Goal: Task Accomplishment & Management: Complete application form

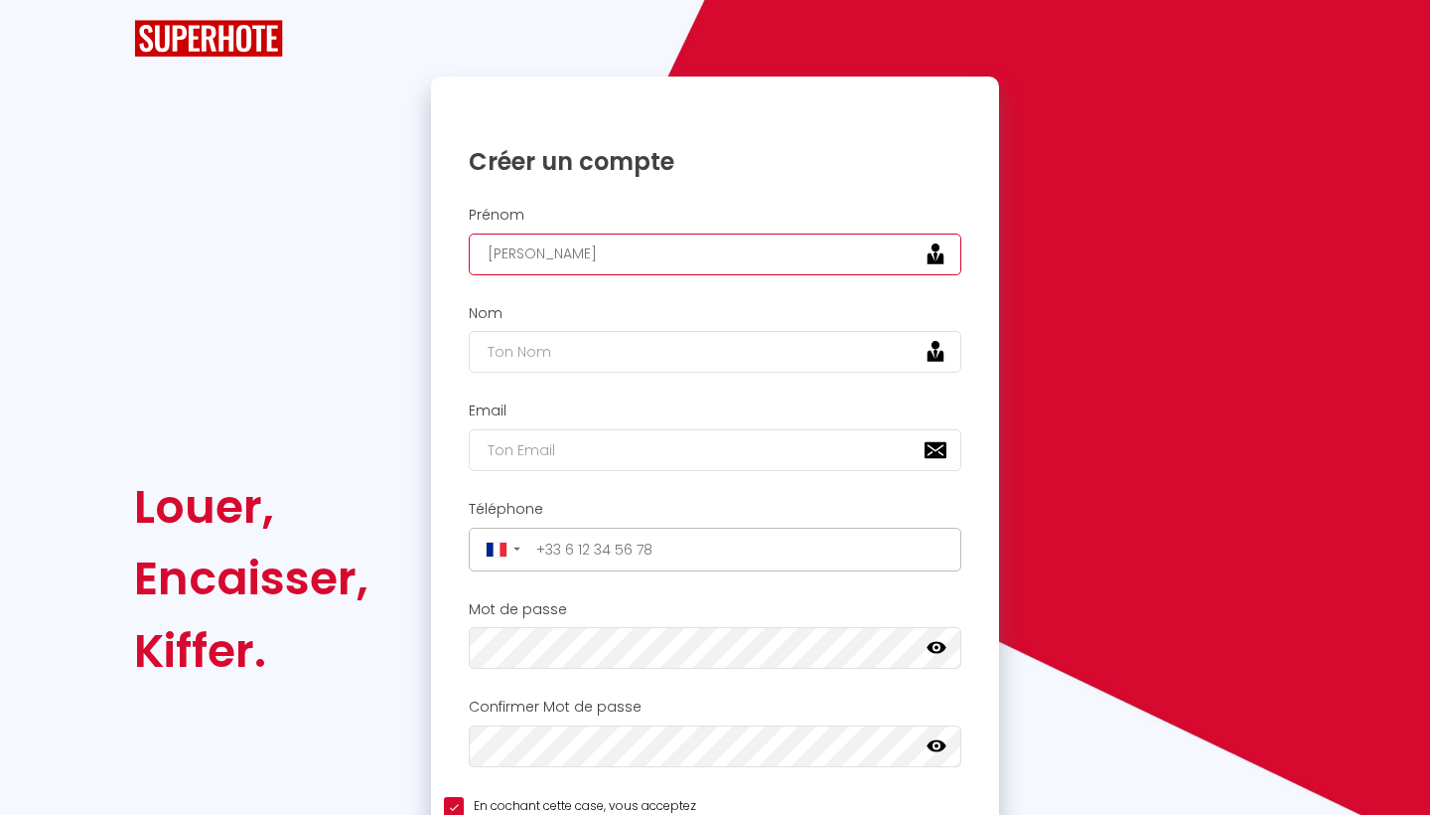
type input "[PERSON_NAME]"
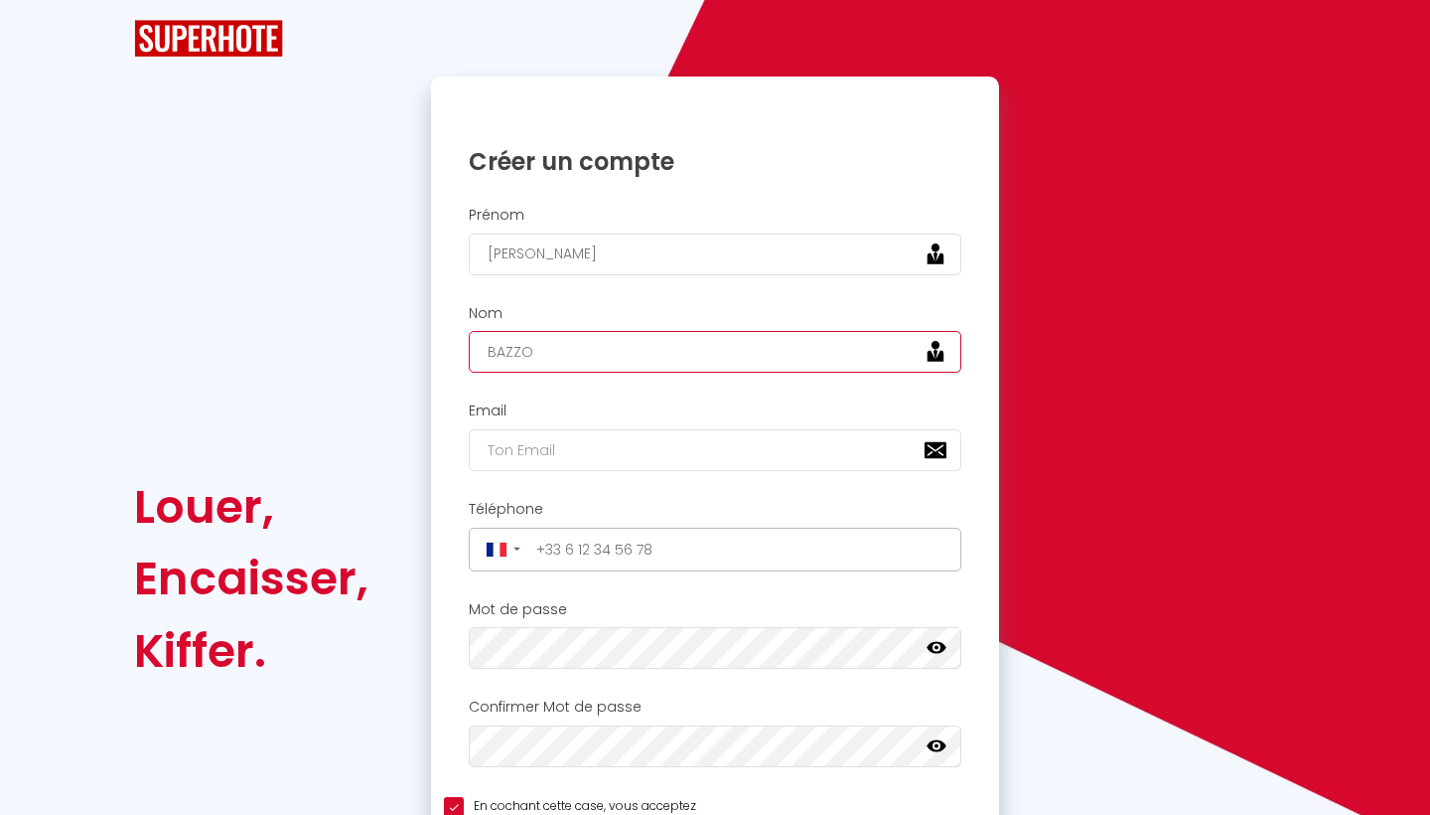
type input "BAZZO"
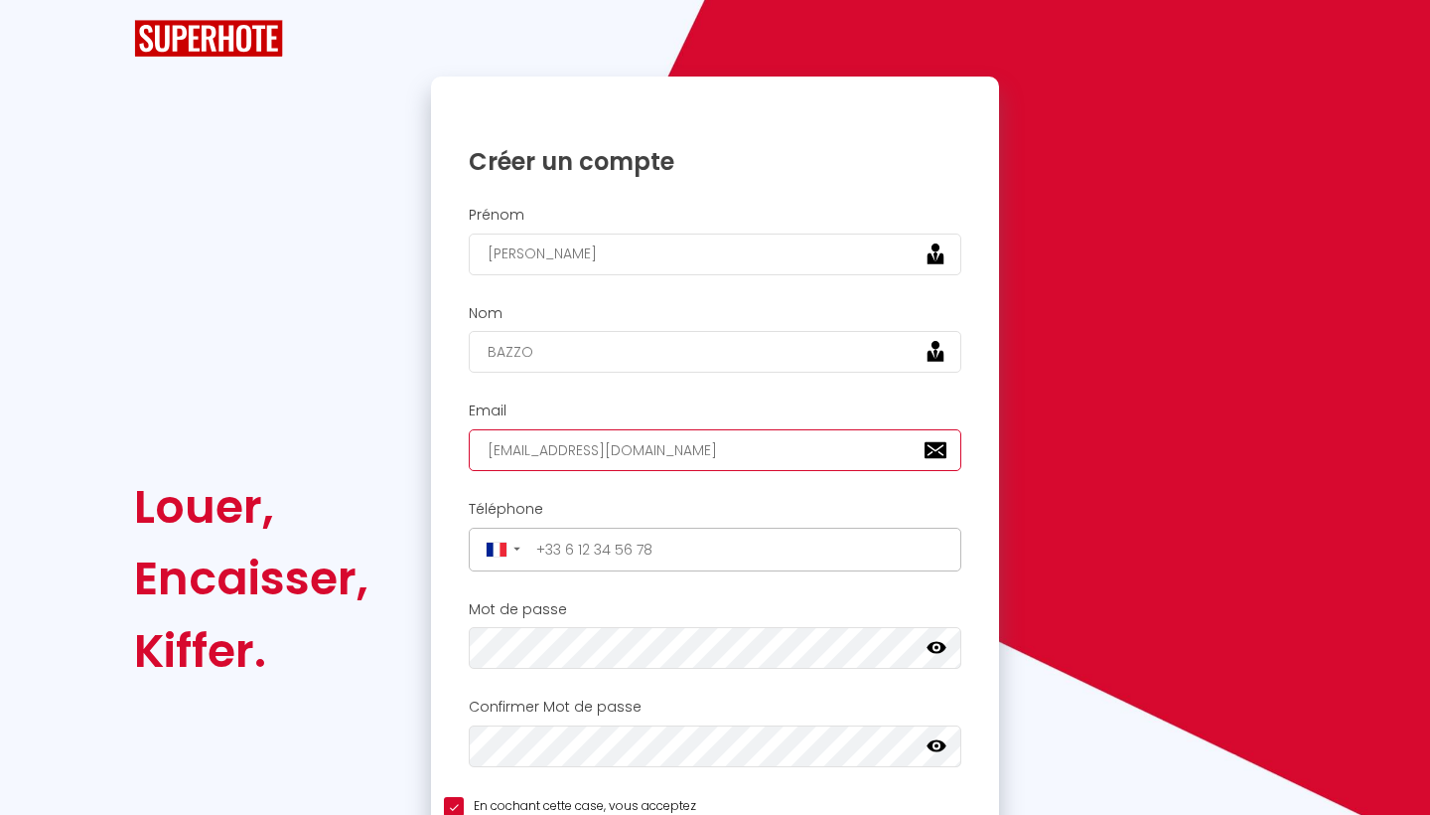
type input "[EMAIL_ADDRESS][DOMAIN_NAME]"
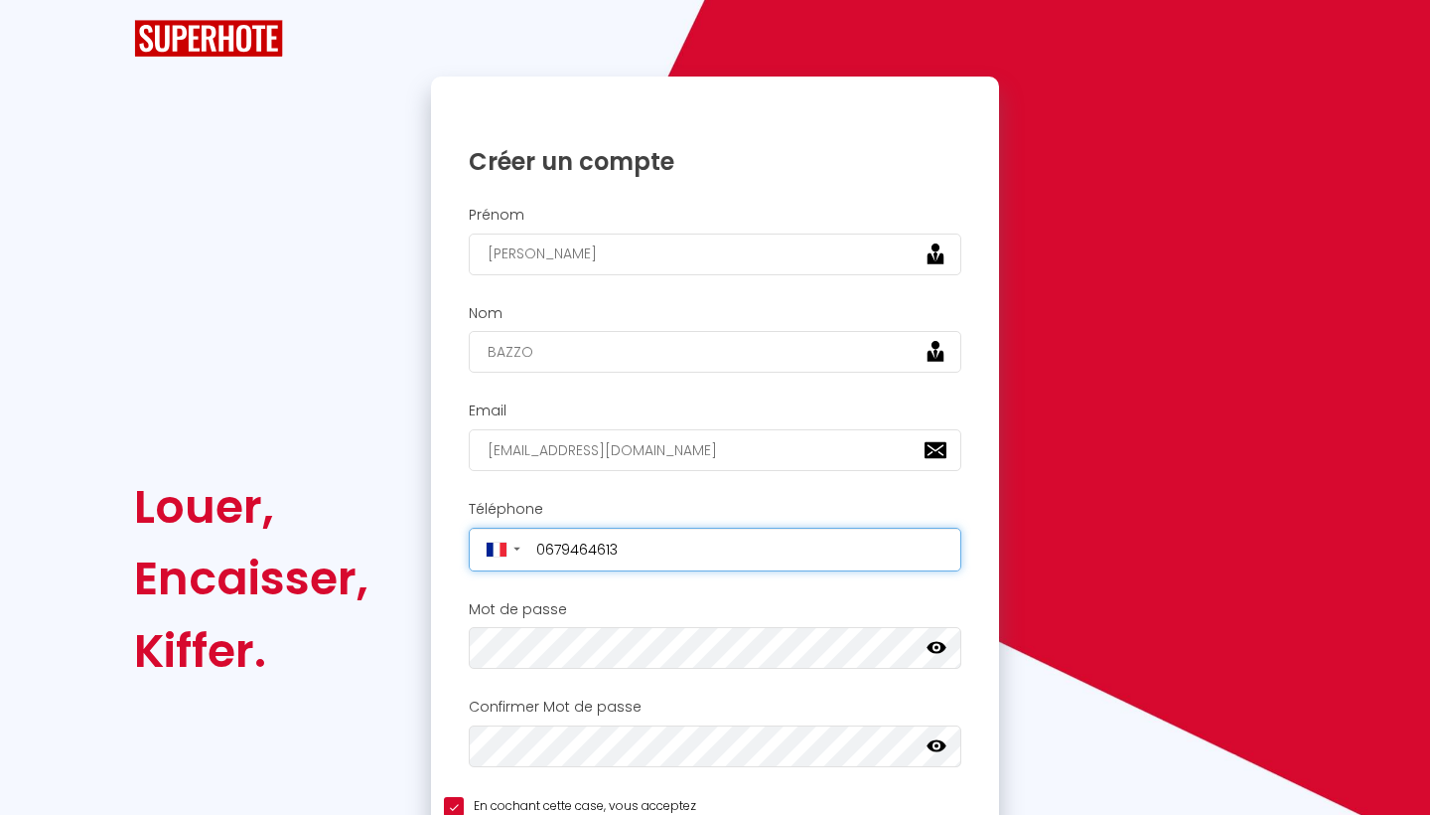
type input "[PHONE_NUMBER]"
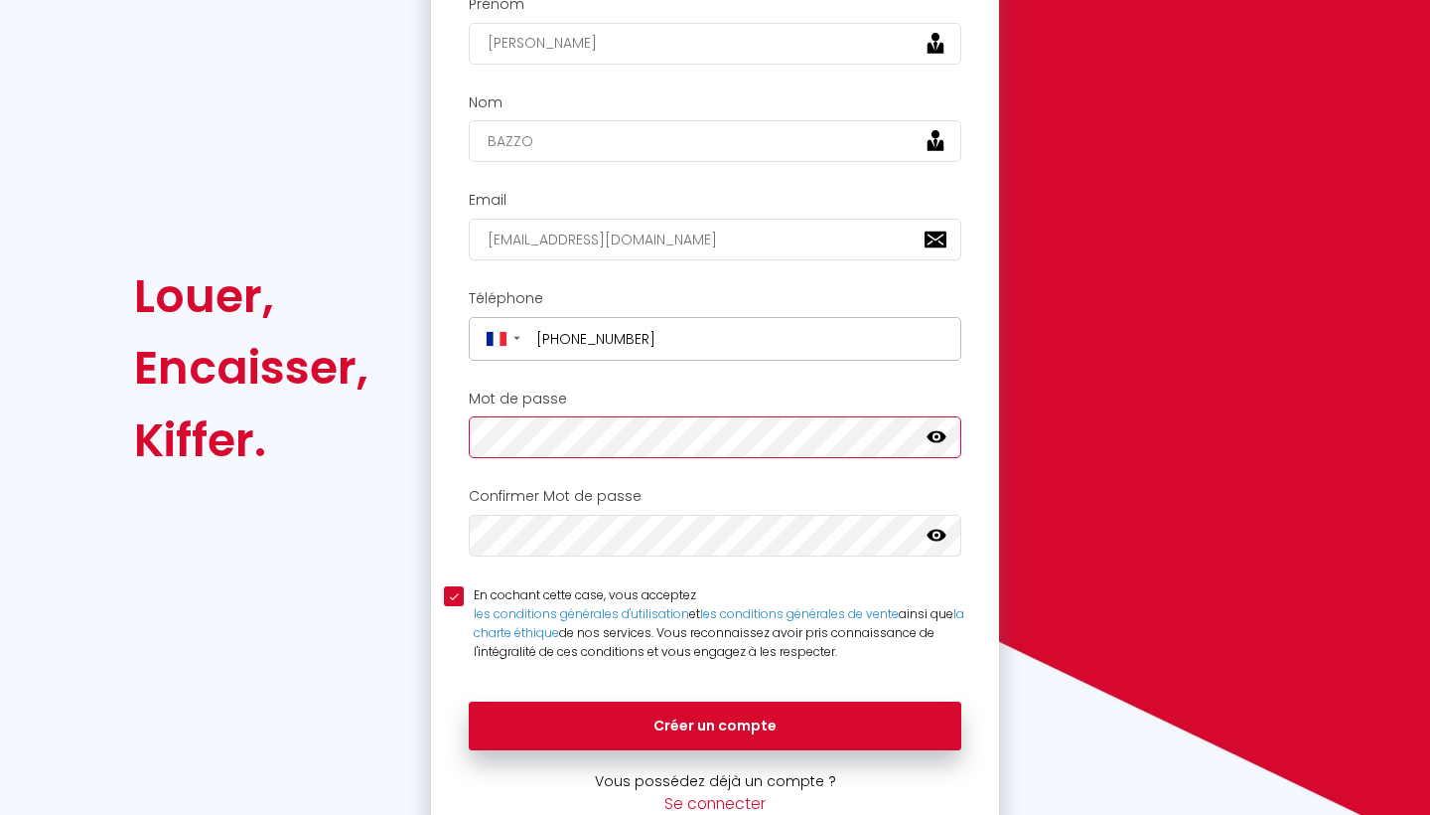
scroll to position [236, 0]
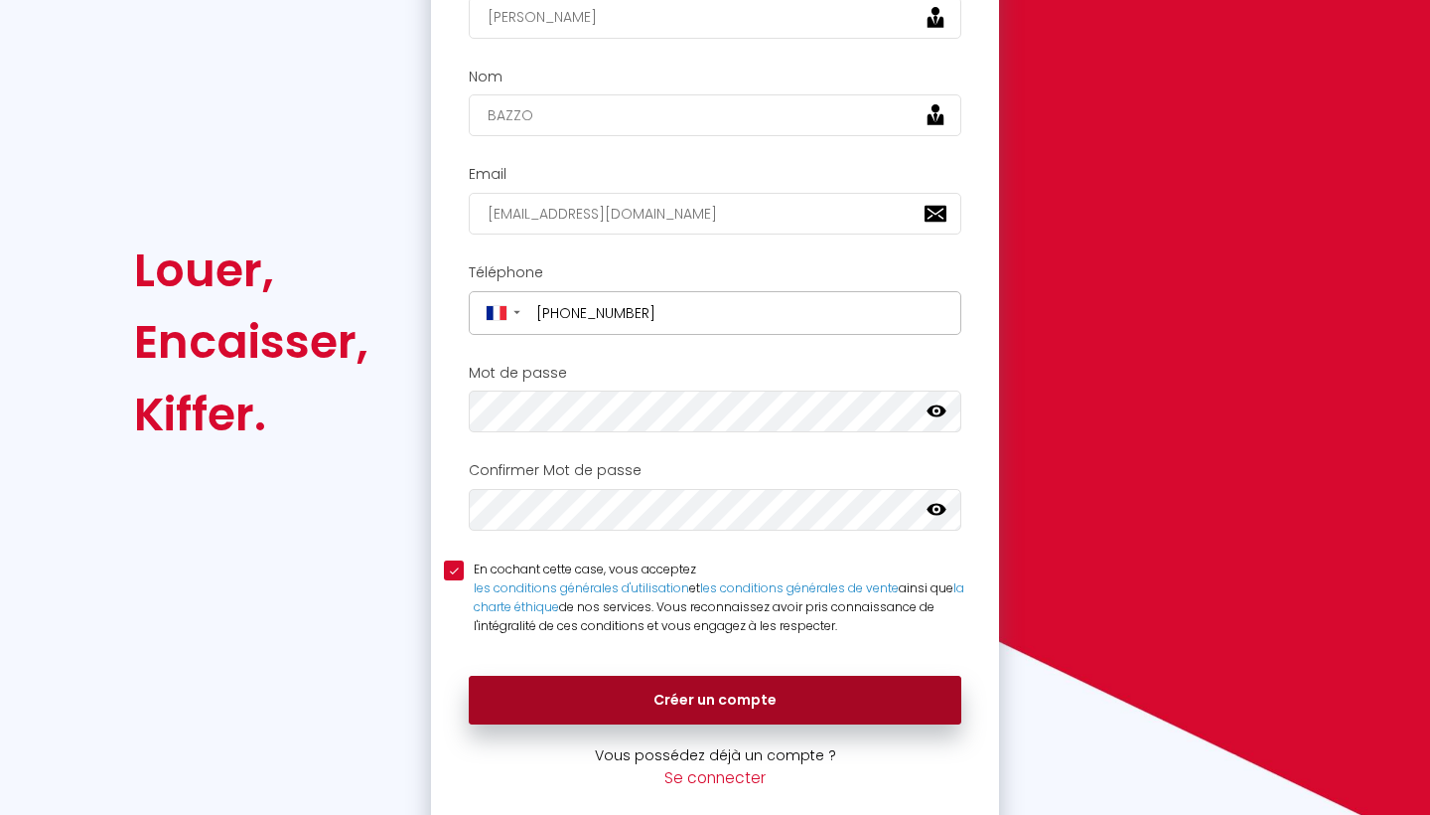
click at [865, 689] on button "Créer un compte" at bounding box center [715, 700] width 493 height 50
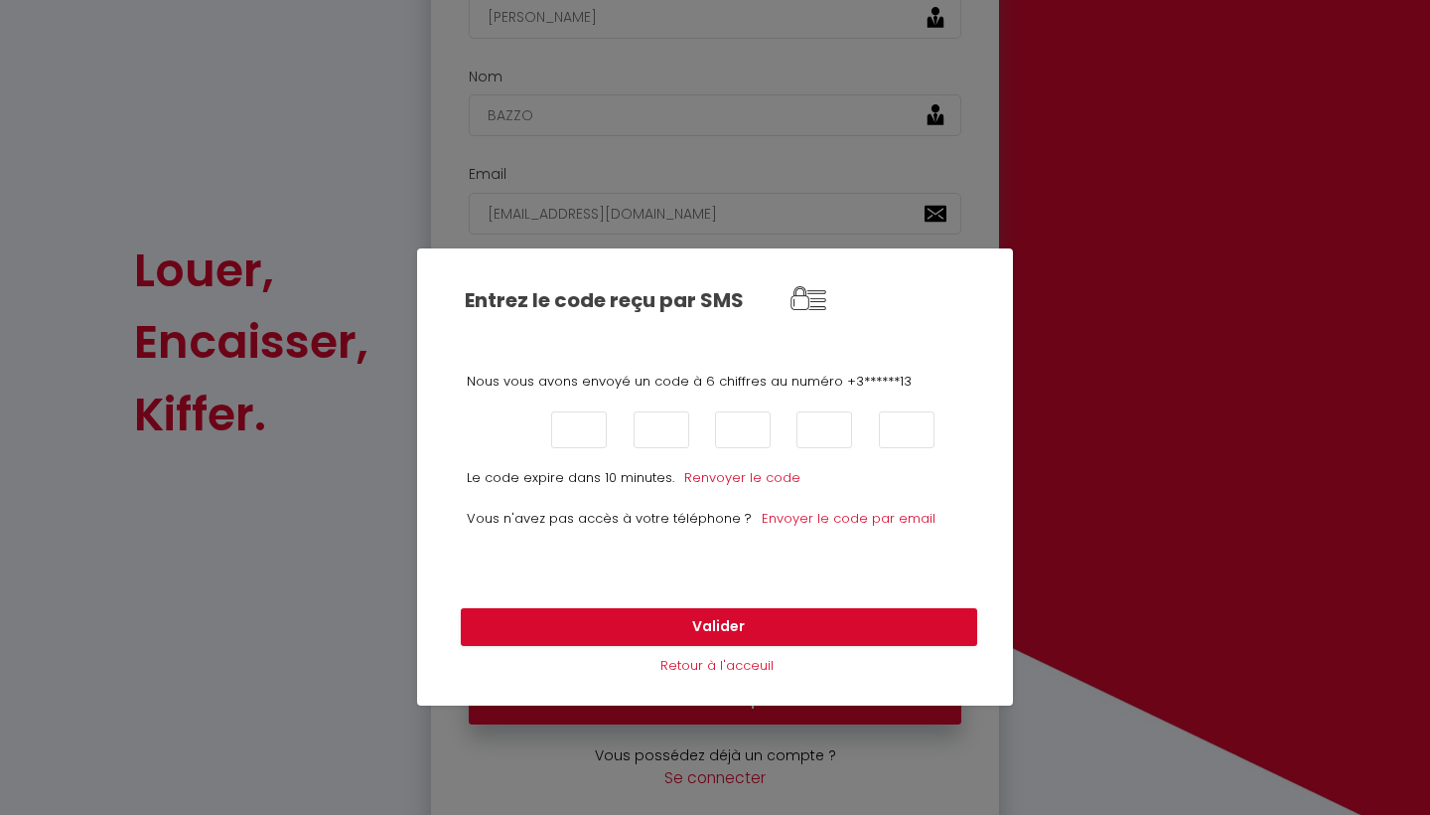
click at [518, 425] on input "text" at bounding box center [498, 429] width 56 height 37
type input "7"
type input "4"
type input "1"
type input "8"
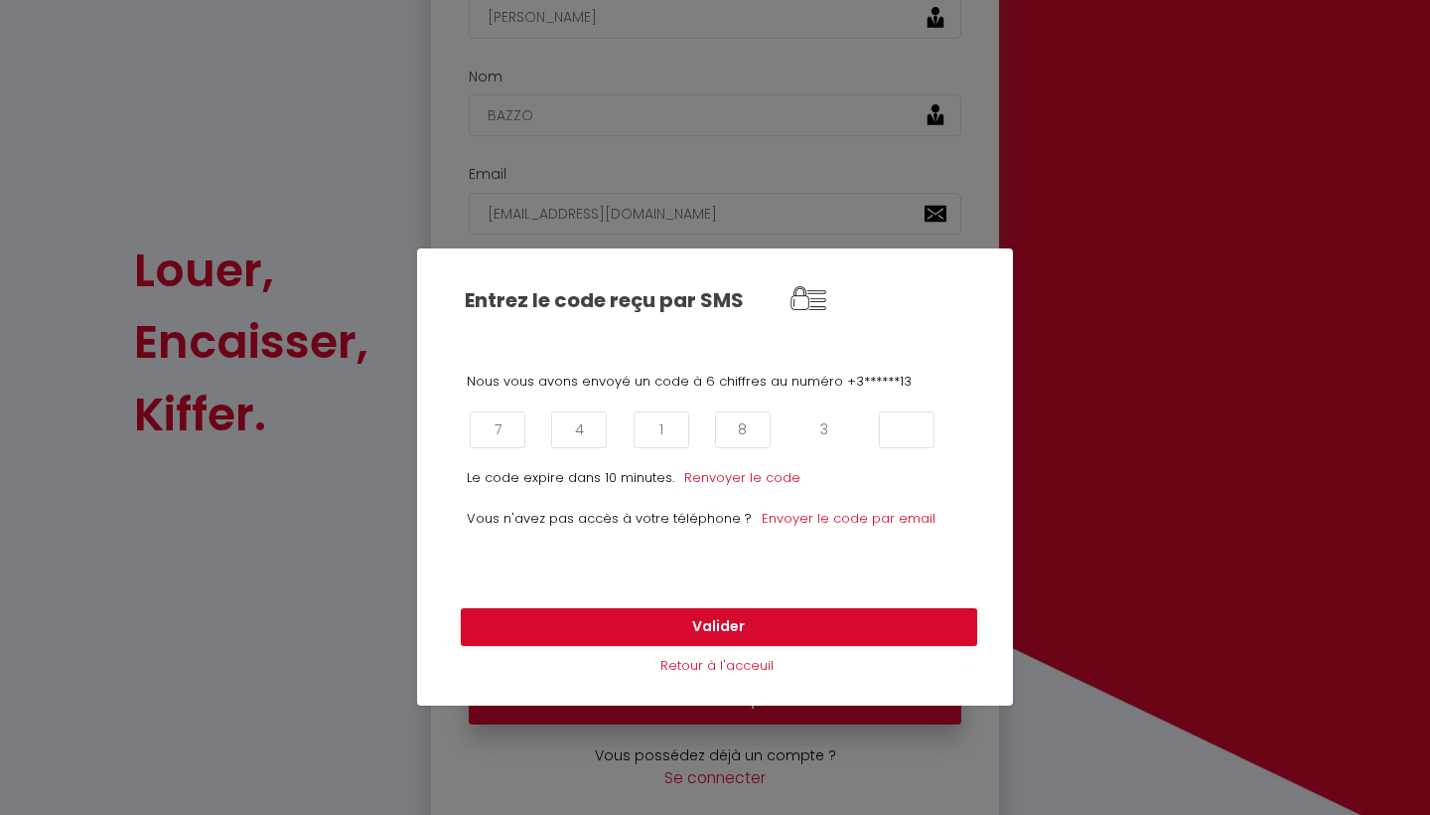
type input "3"
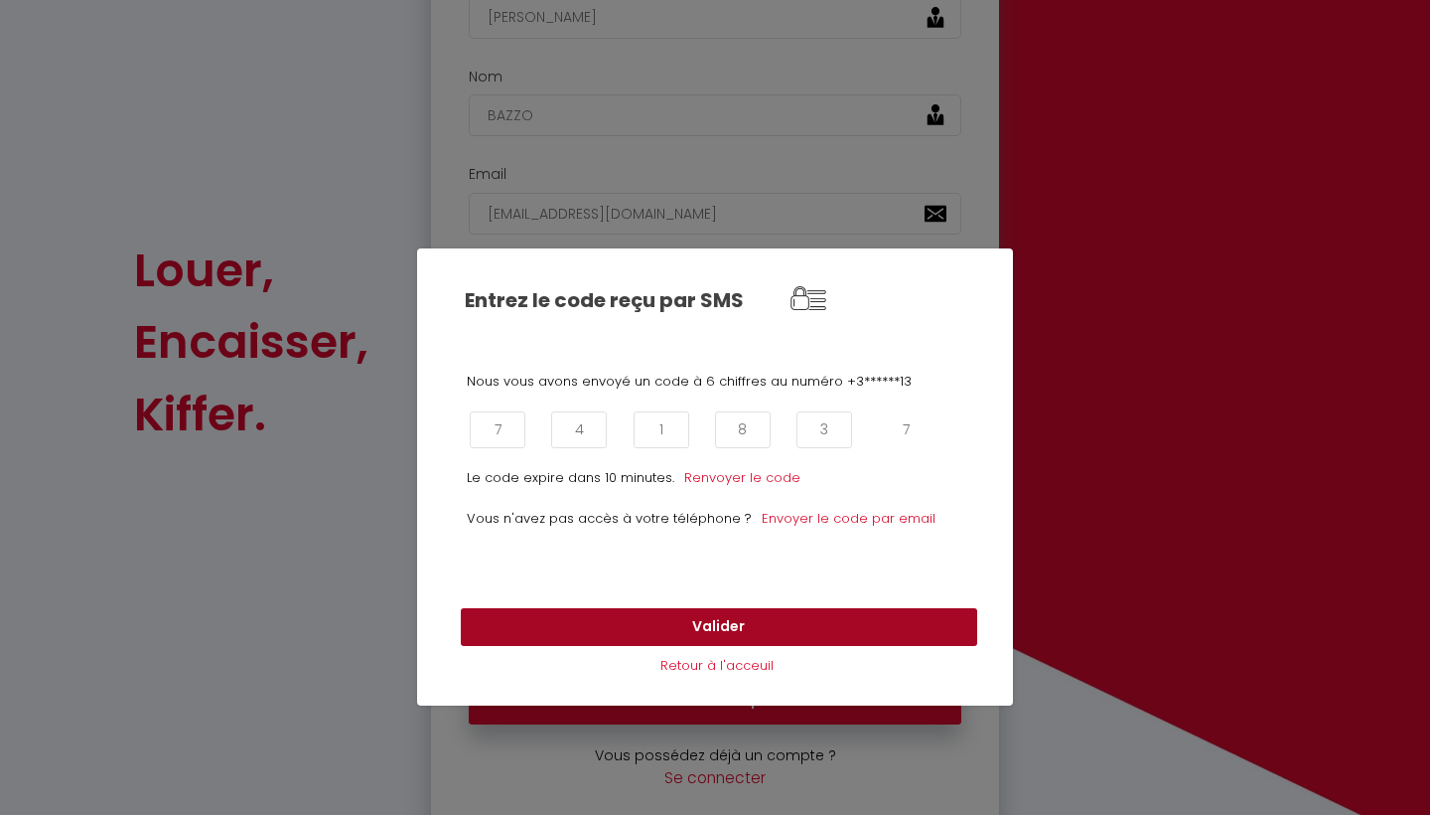
type input "7"
click at [690, 621] on button "Valider" at bounding box center [719, 627] width 517 height 38
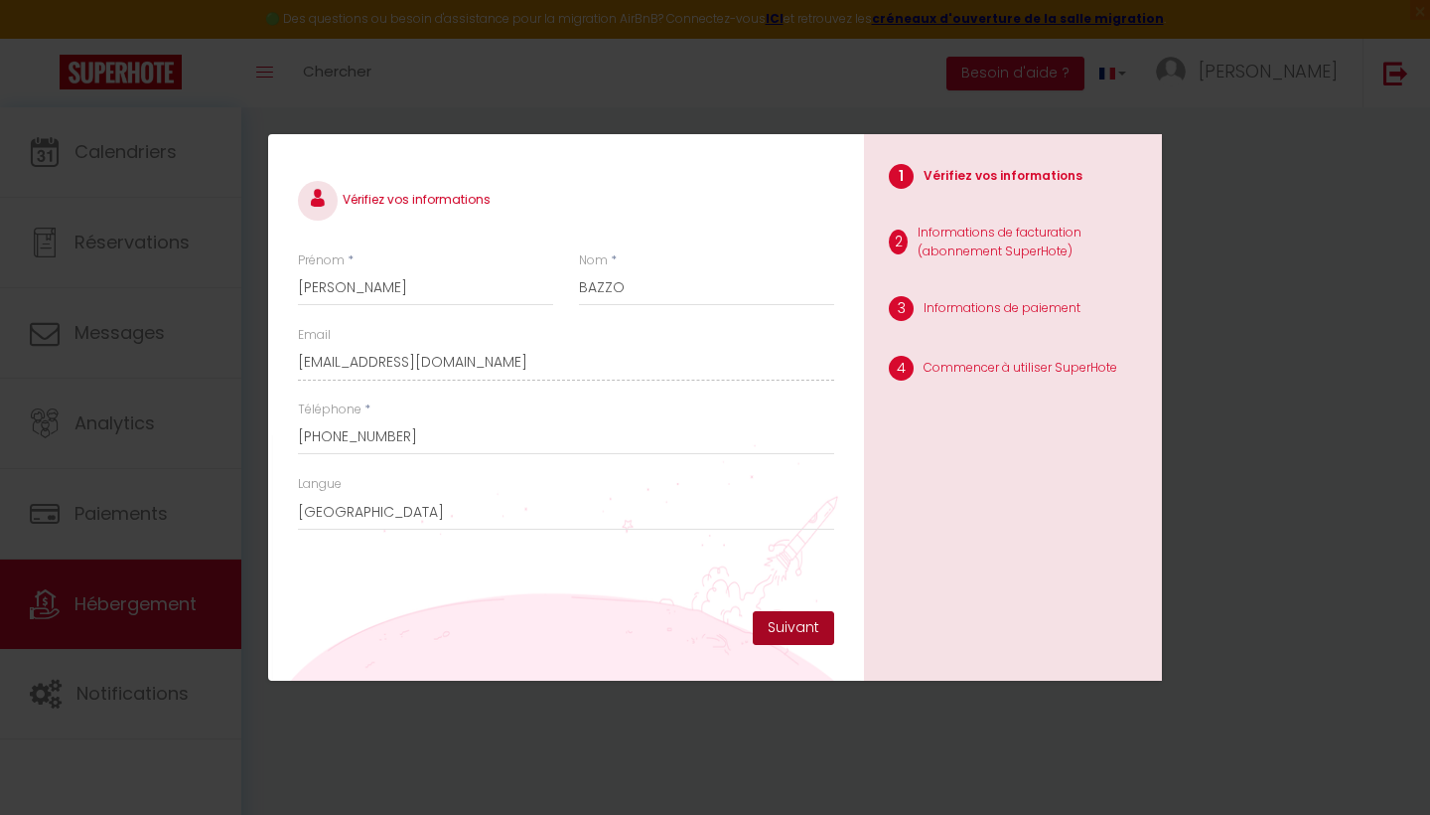
click at [815, 627] on button "Suivant" at bounding box center [793, 628] width 81 height 34
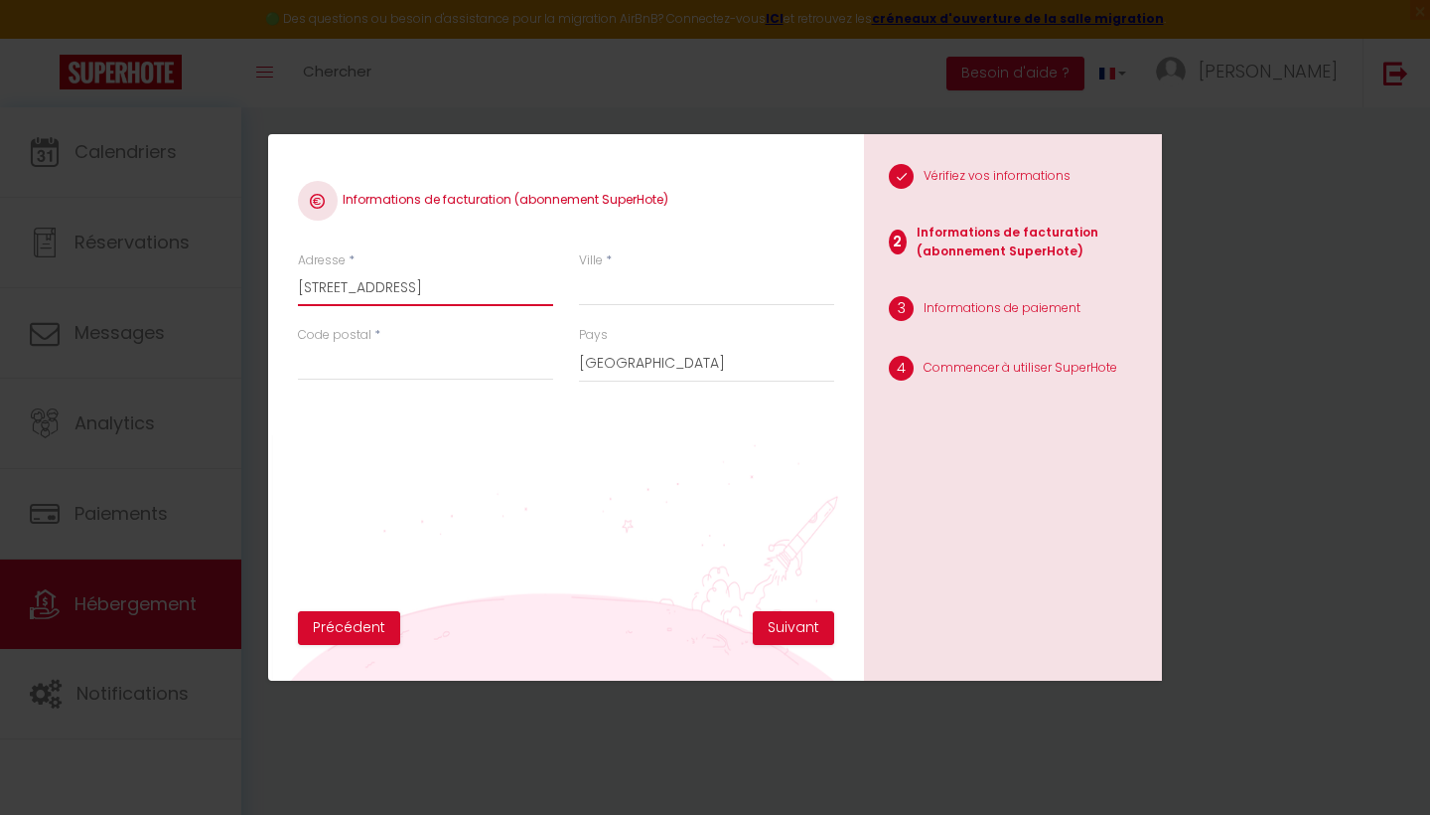
type input "[STREET_ADDRESS]"
type input "GRAYAN ET L HOPITAL"
type input "2"
type input "33590"
click at [796, 626] on button "Suivant" at bounding box center [793, 628] width 81 height 34
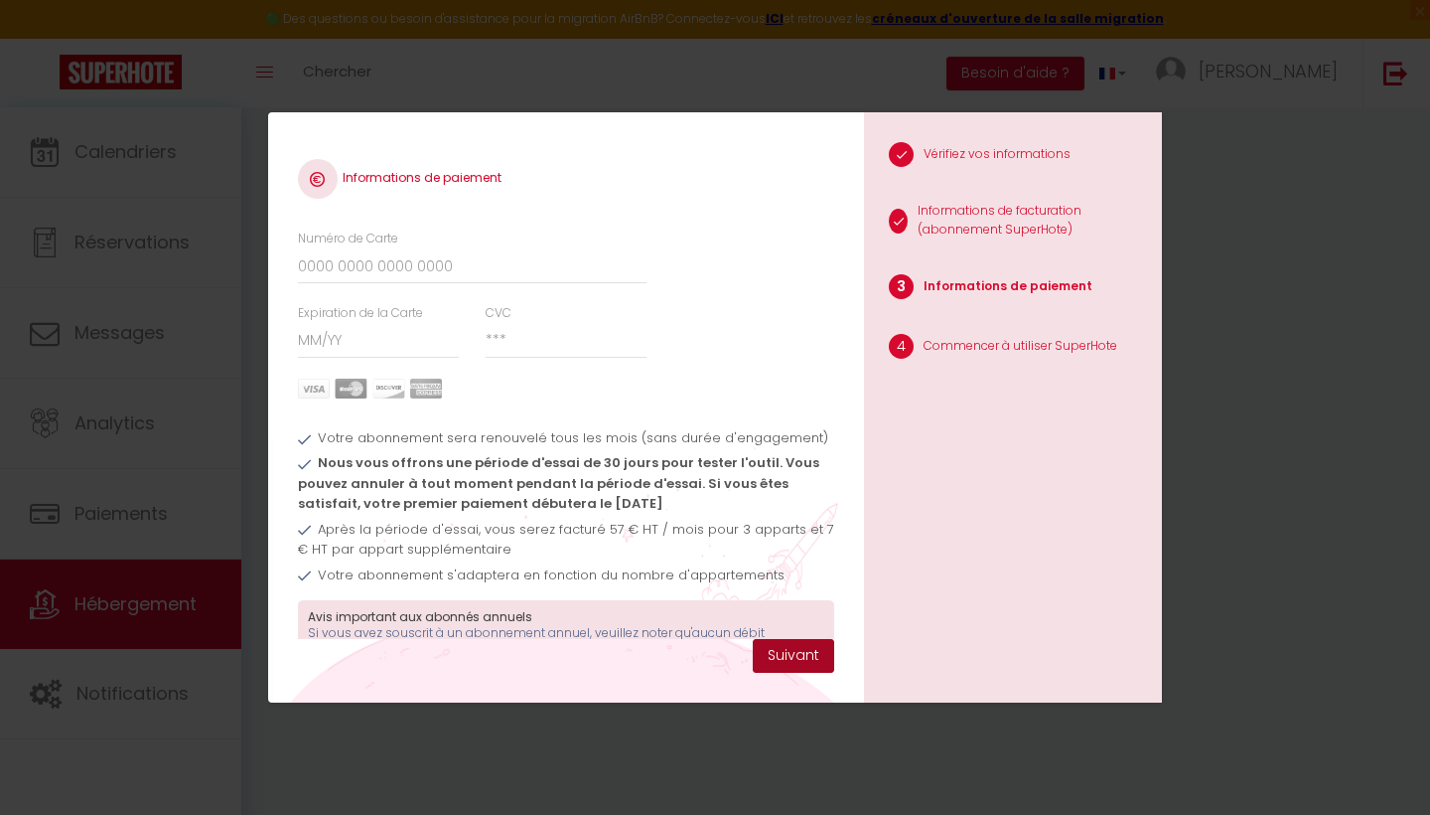
click at [803, 653] on button "Suivant" at bounding box center [793, 656] width 81 height 34
type input "[CREDIT_CARD_NUMBER]"
click at [365, 332] on input "Expiration de la Carte" at bounding box center [379, 341] width 162 height 36
type input "09 / 29"
click at [529, 335] on input "CVC" at bounding box center [567, 341] width 162 height 36
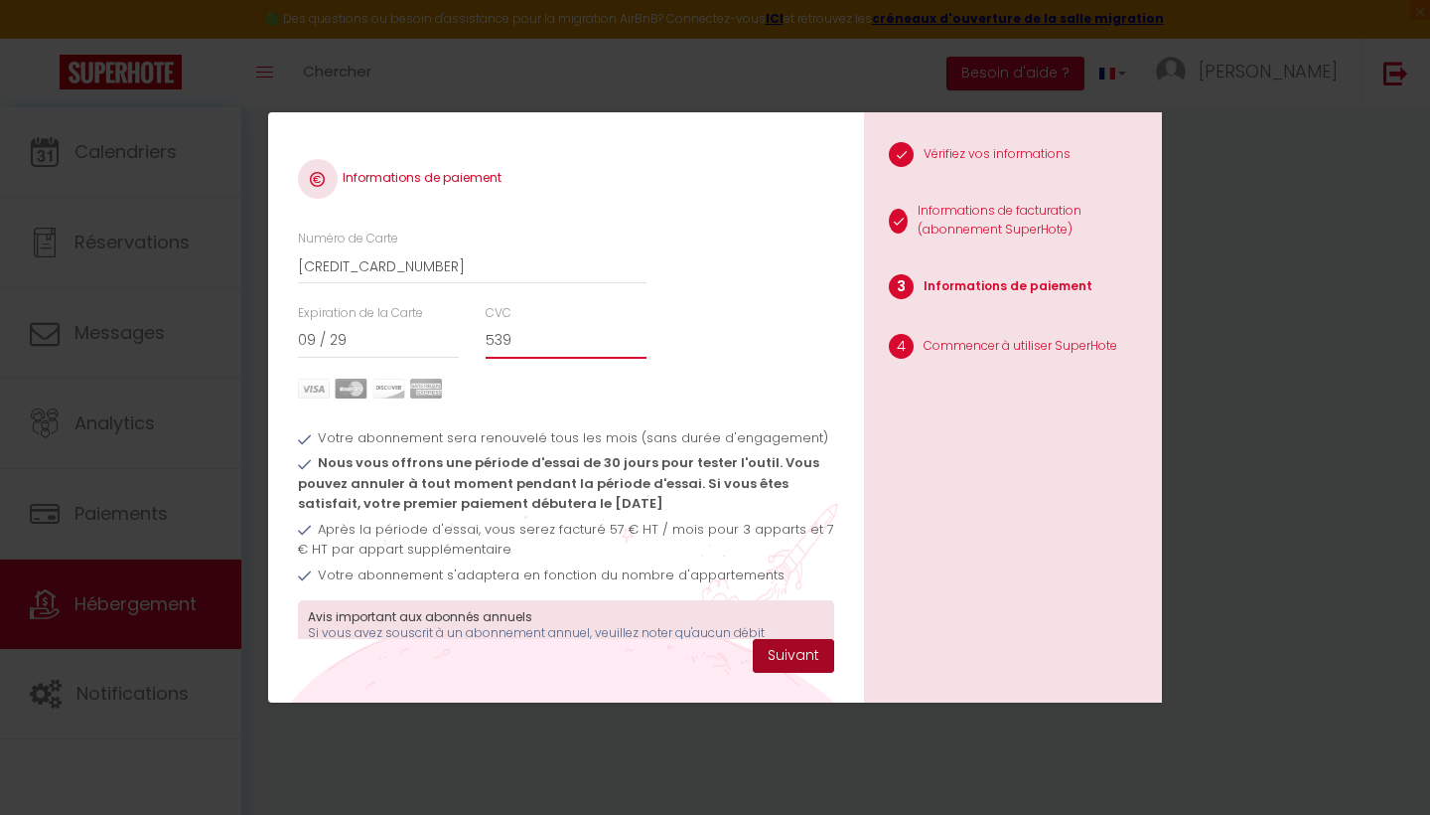
type input "539"
click at [795, 646] on button "Suivant" at bounding box center [793, 656] width 81 height 34
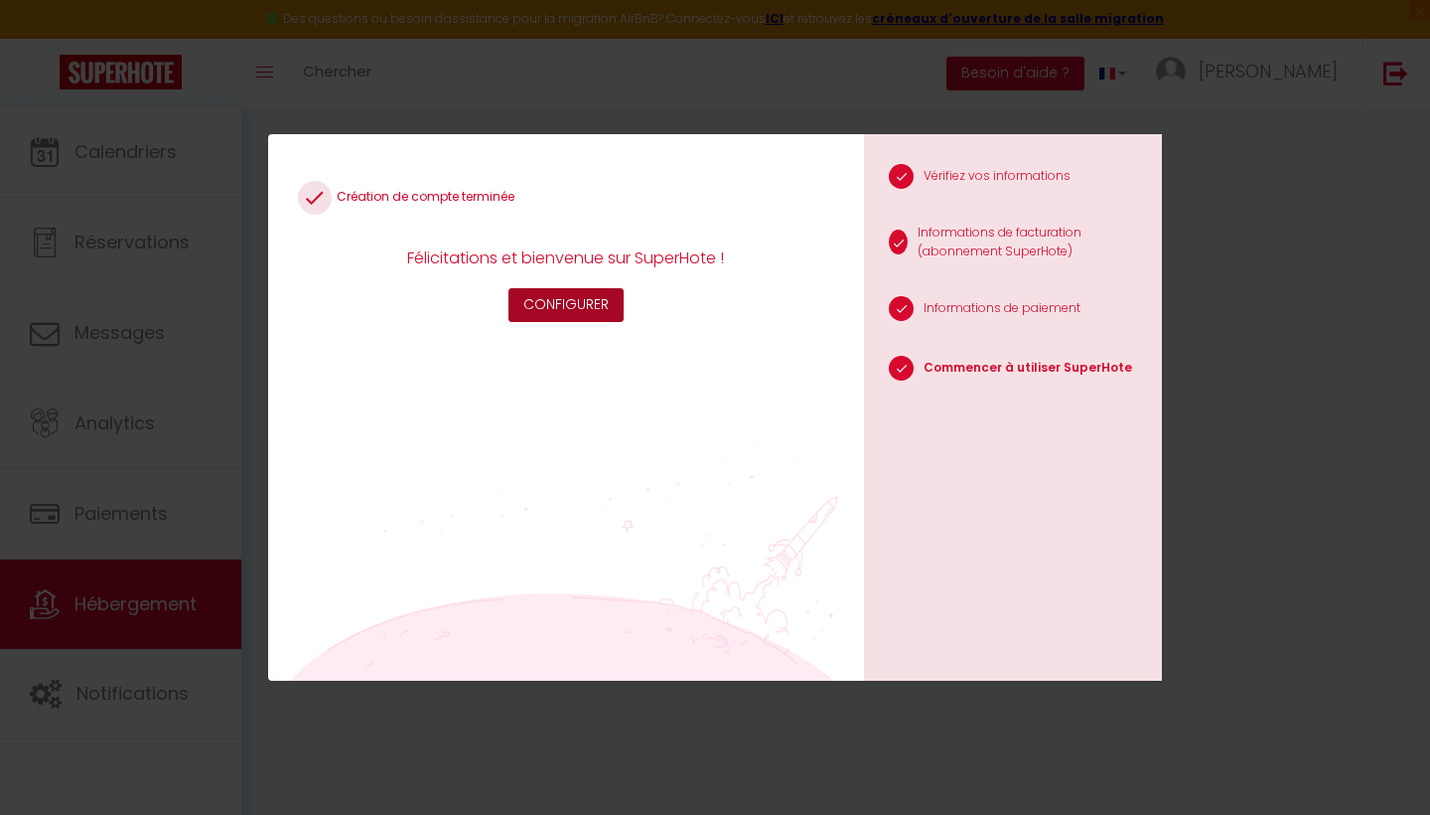
click at [593, 308] on button "Configurer" at bounding box center [566, 305] width 115 height 34
